Goal: Task Accomplishment & Management: Complete application form

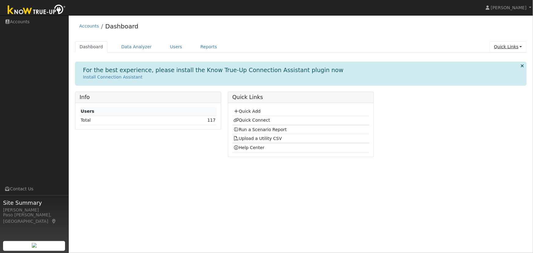
click at [514, 48] on link "Quick Links" at bounding box center [508, 46] width 37 height 11
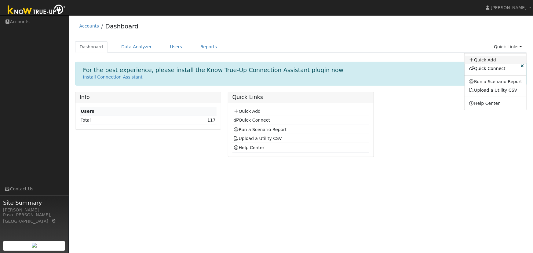
click at [481, 60] on link "Quick Add" at bounding box center [496, 60] width 62 height 9
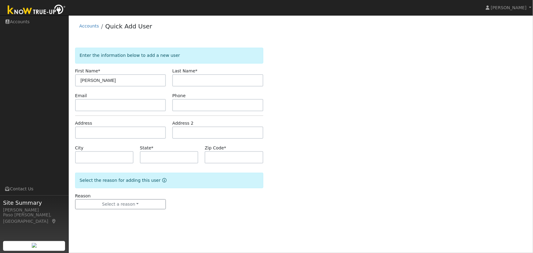
type input "[PERSON_NAME]"
click at [94, 132] on input "text" at bounding box center [120, 133] width 91 height 12
paste input "[STREET_ADDRESS]"
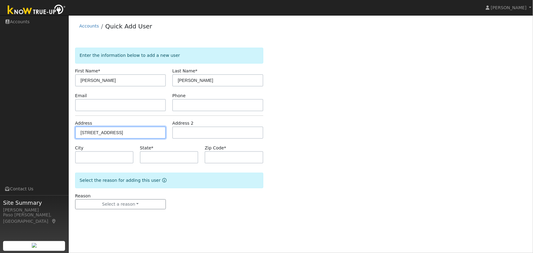
type input "1209 [GEOGRAPHIC_DATA]"
type input "[GEOGRAPHIC_DATA][PERSON_NAME]"
type input "CA"
type input "93405"
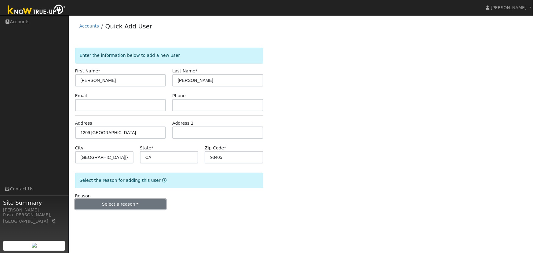
click at [124, 204] on button "Select a reason" at bounding box center [120, 204] width 91 height 10
click at [107, 220] on link "New lead" at bounding box center [109, 216] width 68 height 9
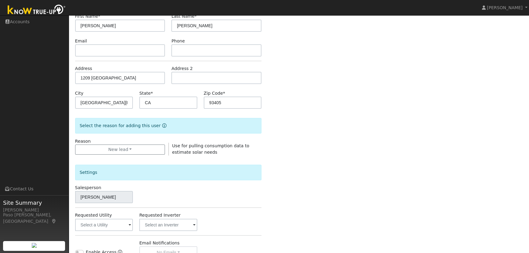
scroll to position [142, 0]
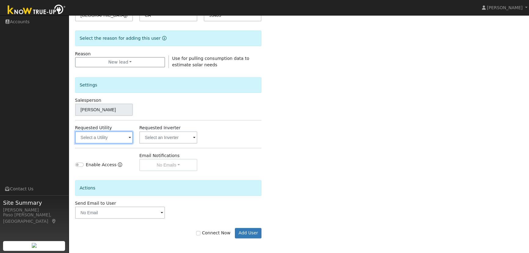
click at [110, 137] on input "text" at bounding box center [104, 137] width 58 height 12
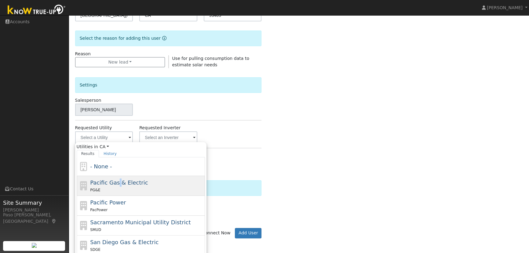
click at [116, 183] on span "Pacific Gas & Electric" at bounding box center [119, 182] width 58 height 6
type input "Pacific Gas & Electric"
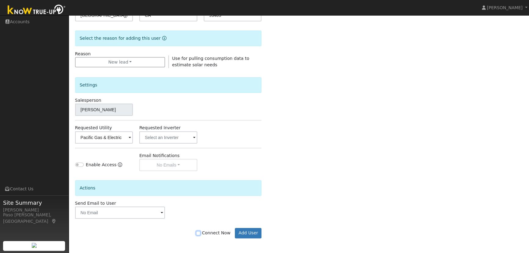
click at [200, 233] on input "Connect Now" at bounding box center [198, 233] width 4 height 4
checkbox input "true"
click at [253, 231] on button "Add User" at bounding box center [248, 233] width 27 height 10
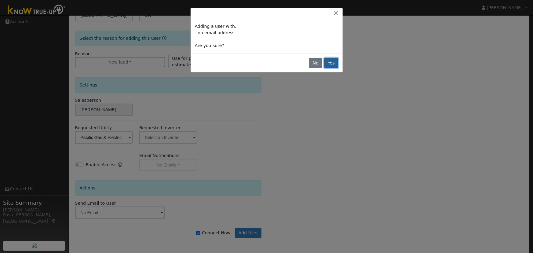
click at [330, 61] on button "Yes" at bounding box center [332, 63] width 14 height 10
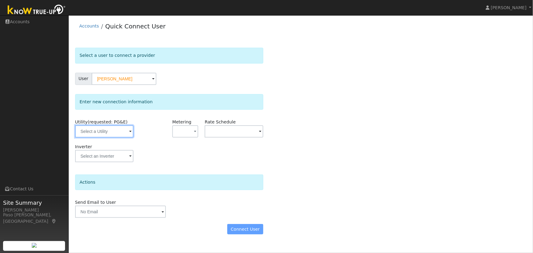
click at [111, 131] on input "text" at bounding box center [104, 131] width 58 height 12
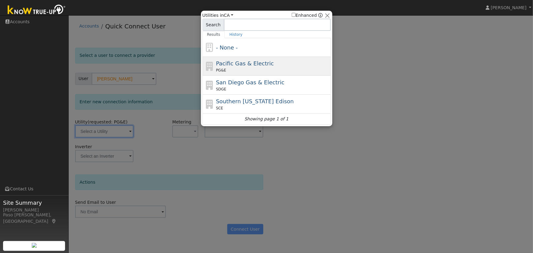
click at [233, 62] on span "Pacific Gas & Electric" at bounding box center [245, 63] width 58 height 6
type input "PG&E"
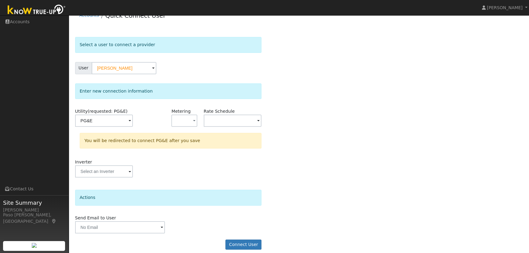
scroll to position [16, 0]
